Goal: Obtain resource: Download file/media

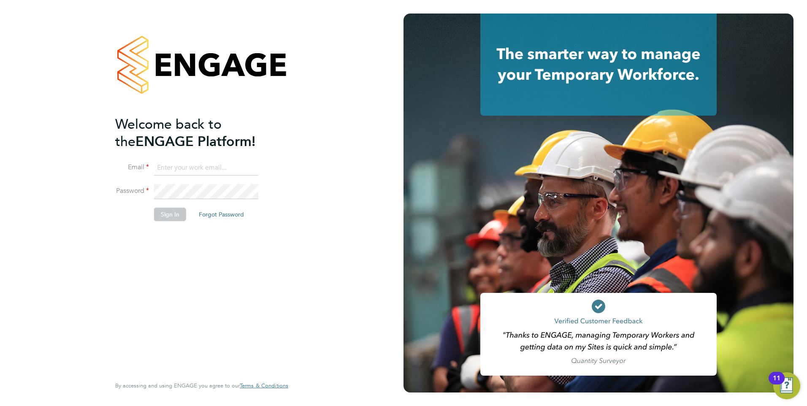
type input "dan.skinner@danielowen.co.uk"
click at [174, 213] on button "Sign In" at bounding box center [170, 215] width 32 height 14
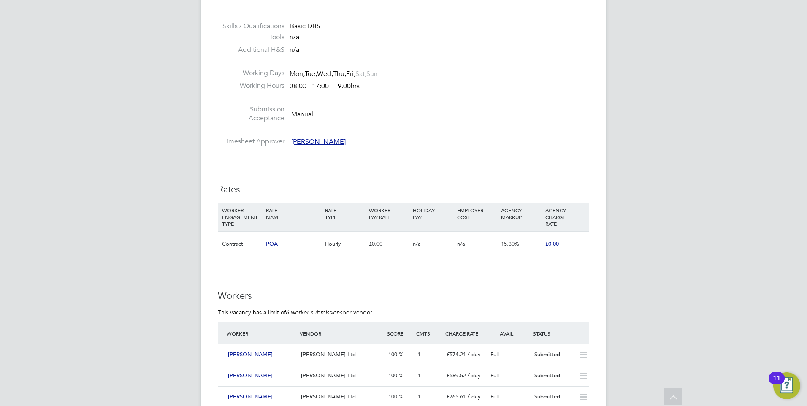
scroll to position [1013, 0]
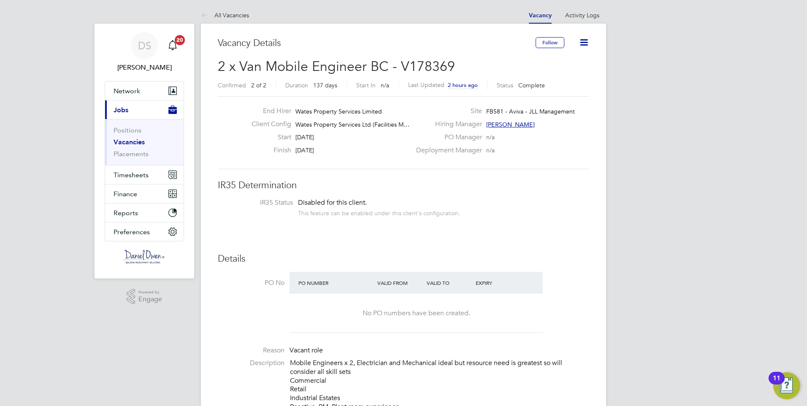
click at [135, 142] on link "Vacancies" at bounding box center [129, 142] width 31 height 8
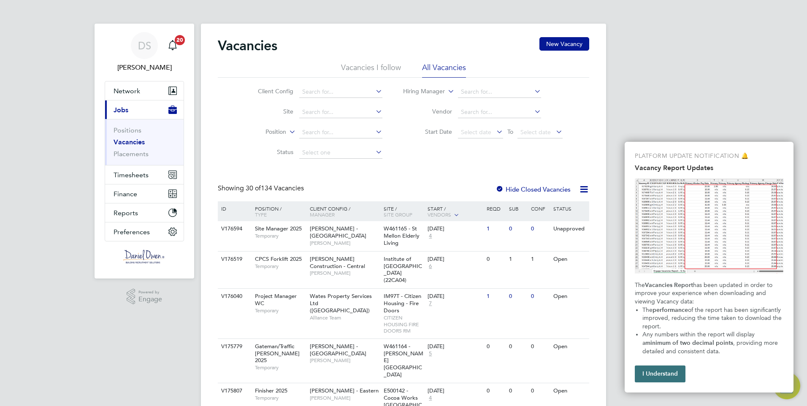
click at [653, 373] on button "I Understand" at bounding box center [660, 374] width 51 height 17
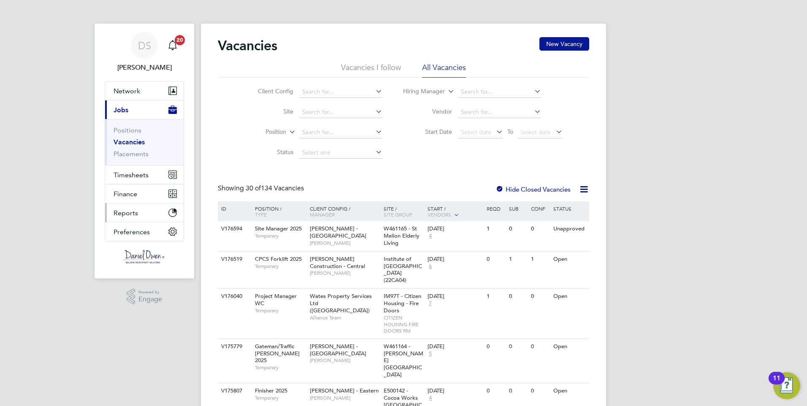
click at [127, 212] on span "Reports" at bounding box center [126, 213] width 24 height 8
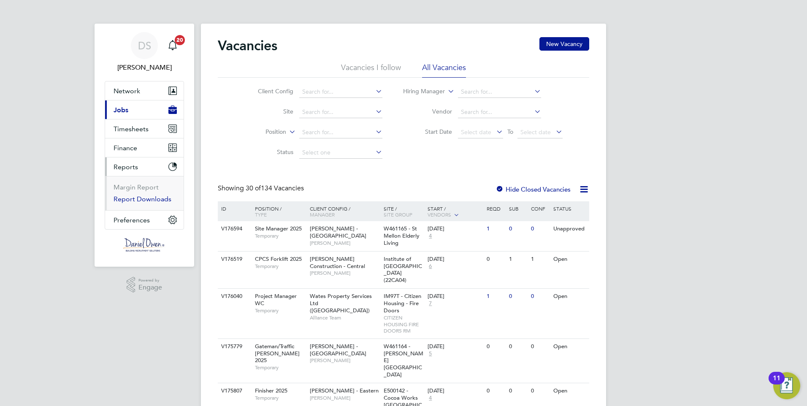
click at [142, 198] on link "Report Downloads" at bounding box center [143, 199] width 58 height 8
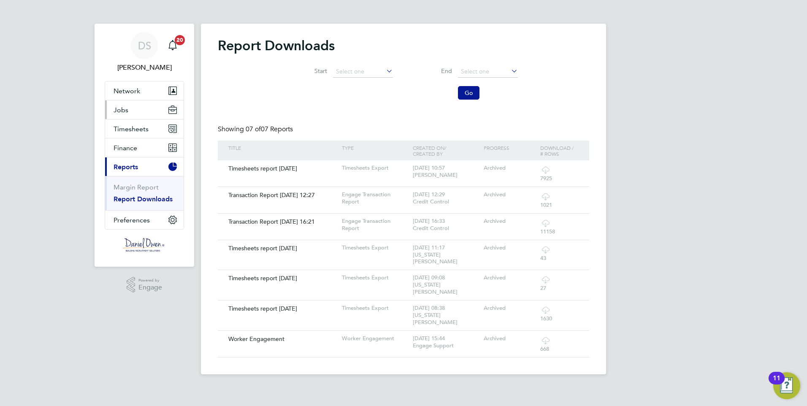
click at [123, 109] on span "Jobs" at bounding box center [121, 110] width 15 height 8
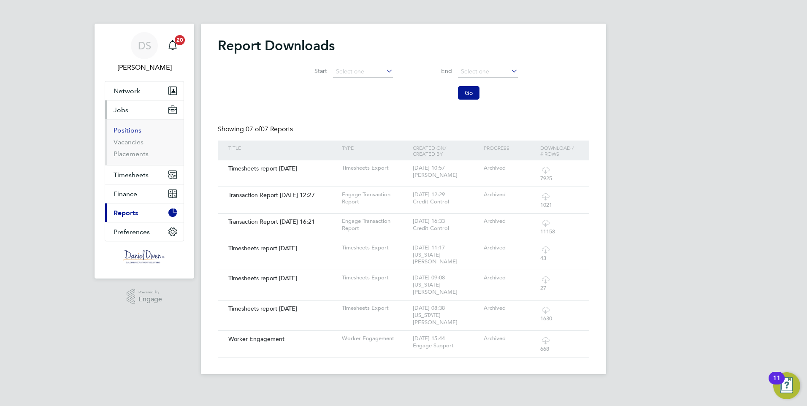
click at [130, 133] on link "Positions" at bounding box center [128, 130] width 28 height 8
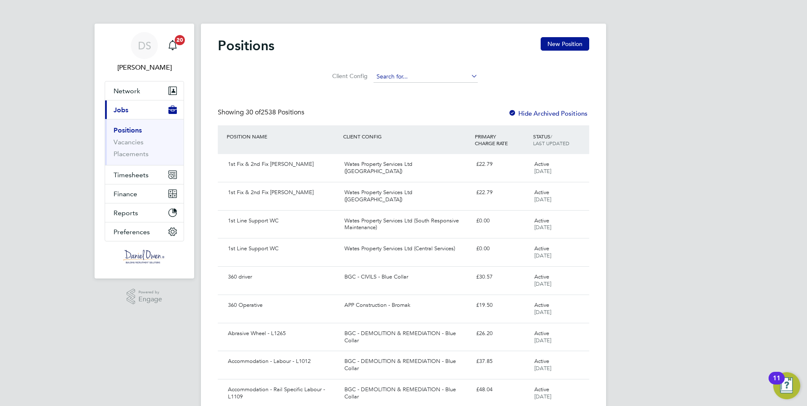
click at [386, 76] on input at bounding box center [426, 77] width 104 height 12
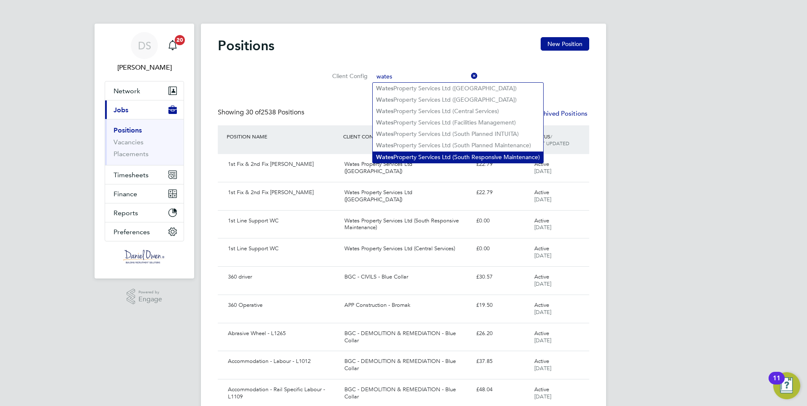
click at [481, 153] on li "Wates Property Services Ltd (South Responsive Maintenance)" at bounding box center [458, 157] width 171 height 11
type input "Wates Property Services Ltd (South Responsive Maintenance)"
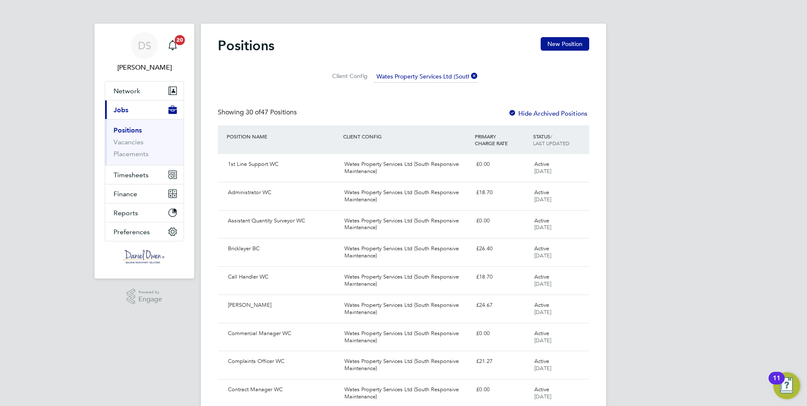
click at [552, 134] on span "/" at bounding box center [552, 136] width 2 height 7
click at [539, 137] on div "STATUS / LAST UPDATED" at bounding box center [560, 140] width 58 height 22
click at [544, 110] on label "Hide Archived Positions" at bounding box center [547, 113] width 79 height 8
click at [133, 141] on link "Vacancies" at bounding box center [129, 142] width 30 height 8
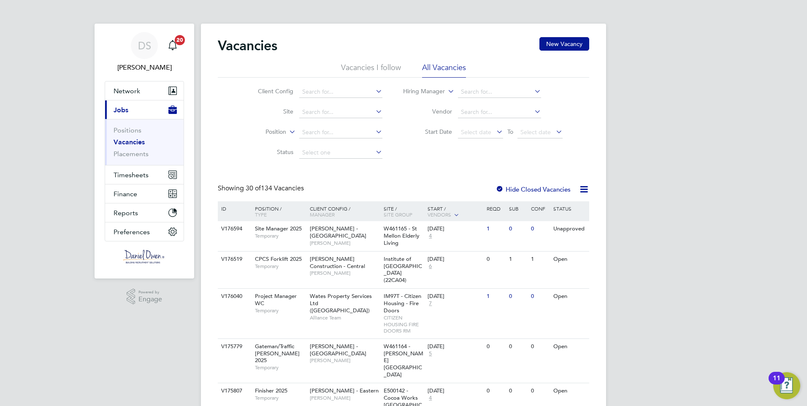
click at [501, 187] on div at bounding box center [500, 190] width 8 height 8
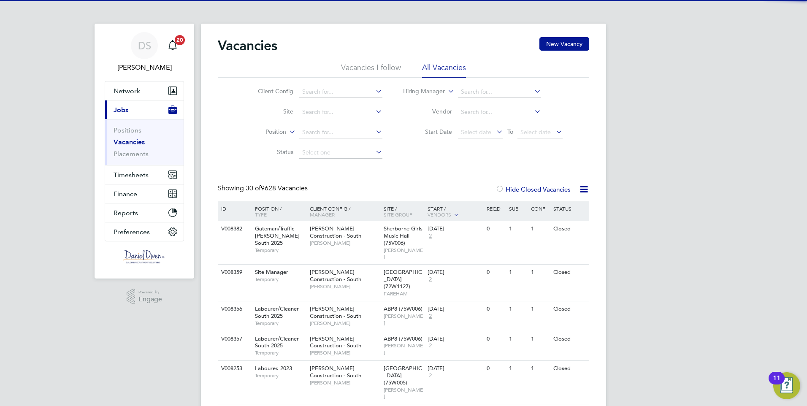
click at [501, 187] on div at bounding box center [500, 190] width 8 height 8
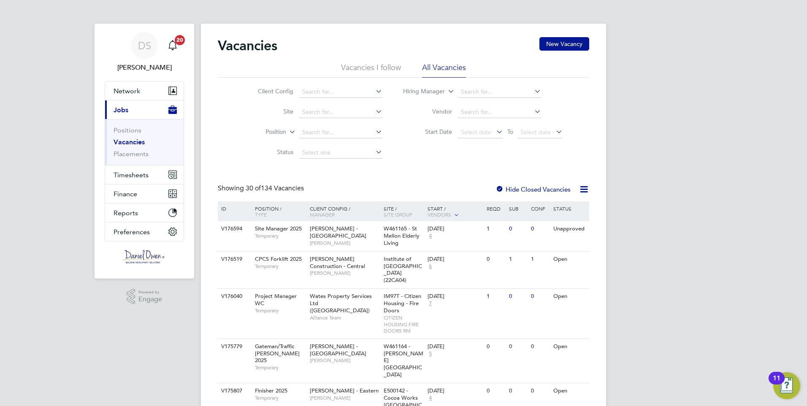
click at [582, 191] on icon at bounding box center [584, 189] width 11 height 11
click at [566, 208] on li "Download Vacancies Report" at bounding box center [545, 210] width 86 height 12
